Goal: Task Accomplishment & Management: Manage account settings

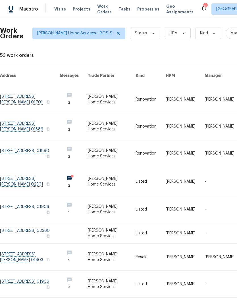
scroll to position [2, 0]
click at [44, 120] on link at bounding box center [30, 126] width 60 height 27
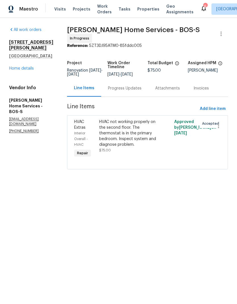
click at [134, 91] on div "Progress Updates" at bounding box center [125, 89] width 34 height 6
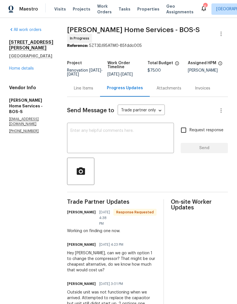
click at [109, 6] on div "Visits Projects Work Orders Tasks Properties Geo Assignments" at bounding box center [127, 8] width 146 height 11
click at [97, 14] on span "Work Orders" at bounding box center [104, 8] width 14 height 11
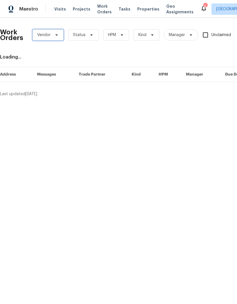
click at [53, 36] on span at bounding box center [56, 35] width 6 height 5
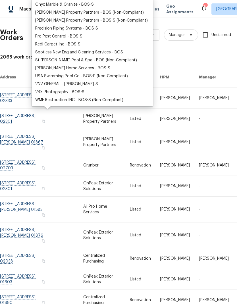
scroll to position [109, 0]
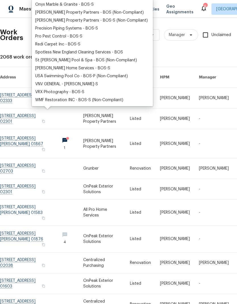
click at [68, 70] on div "[PERSON_NAME] Home Services - BOS-S" at bounding box center [72, 68] width 75 height 6
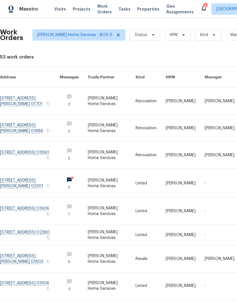
click at [35, 149] on link at bounding box center [30, 155] width 60 height 27
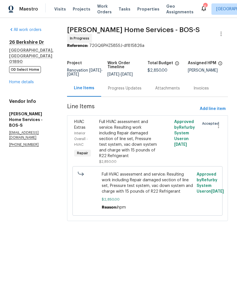
click at [139, 93] on div "Progress Updates" at bounding box center [124, 88] width 47 height 17
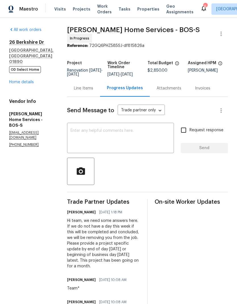
click at [142, 8] on span "Properties" at bounding box center [148, 9] width 22 height 6
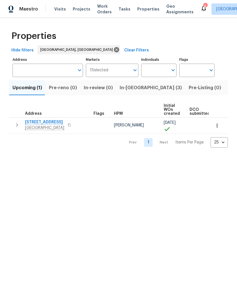
click at [132, 90] on span "In-reno (3)" at bounding box center [151, 88] width 62 height 8
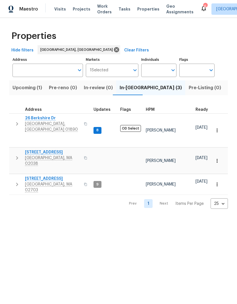
click at [41, 182] on span "Attleboro, MA 02703" at bounding box center [52, 187] width 55 height 11
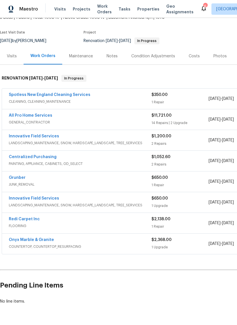
scroll to position [39, 0]
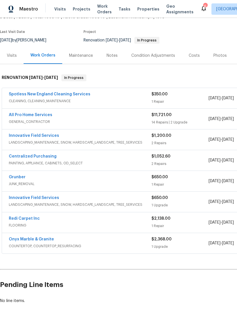
click at [80, 93] on link "Spotless New England Cleaning Services" at bounding box center [50, 94] width 82 height 4
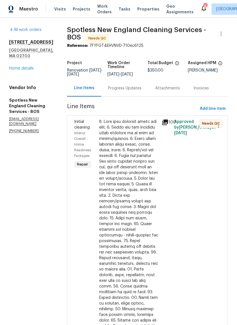
click at [129, 171] on div at bounding box center [128, 255] width 59 height 273
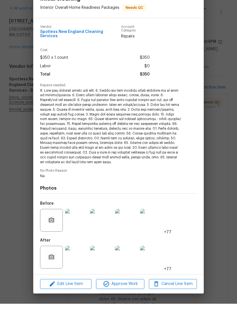
scroll to position [14, 0]
click at [125, 302] on span "Approve Work" at bounding box center [120, 305] width 45 height 7
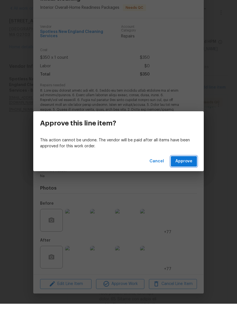
click at [193, 178] on button "Approve" at bounding box center [184, 183] width 26 height 11
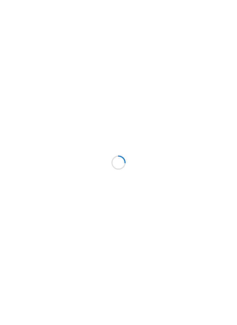
scroll to position [21, 0]
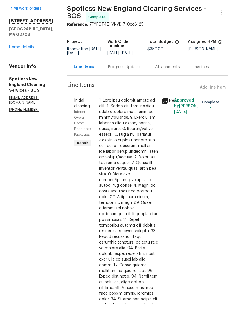
click at [28, 66] on link "Home details" at bounding box center [21, 68] width 25 height 4
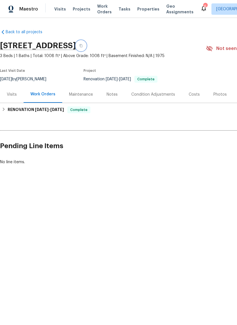
click at [82, 46] on icon "button" at bounding box center [81, 45] width 3 height 3
